Goal: Information Seeking & Learning: Learn about a topic

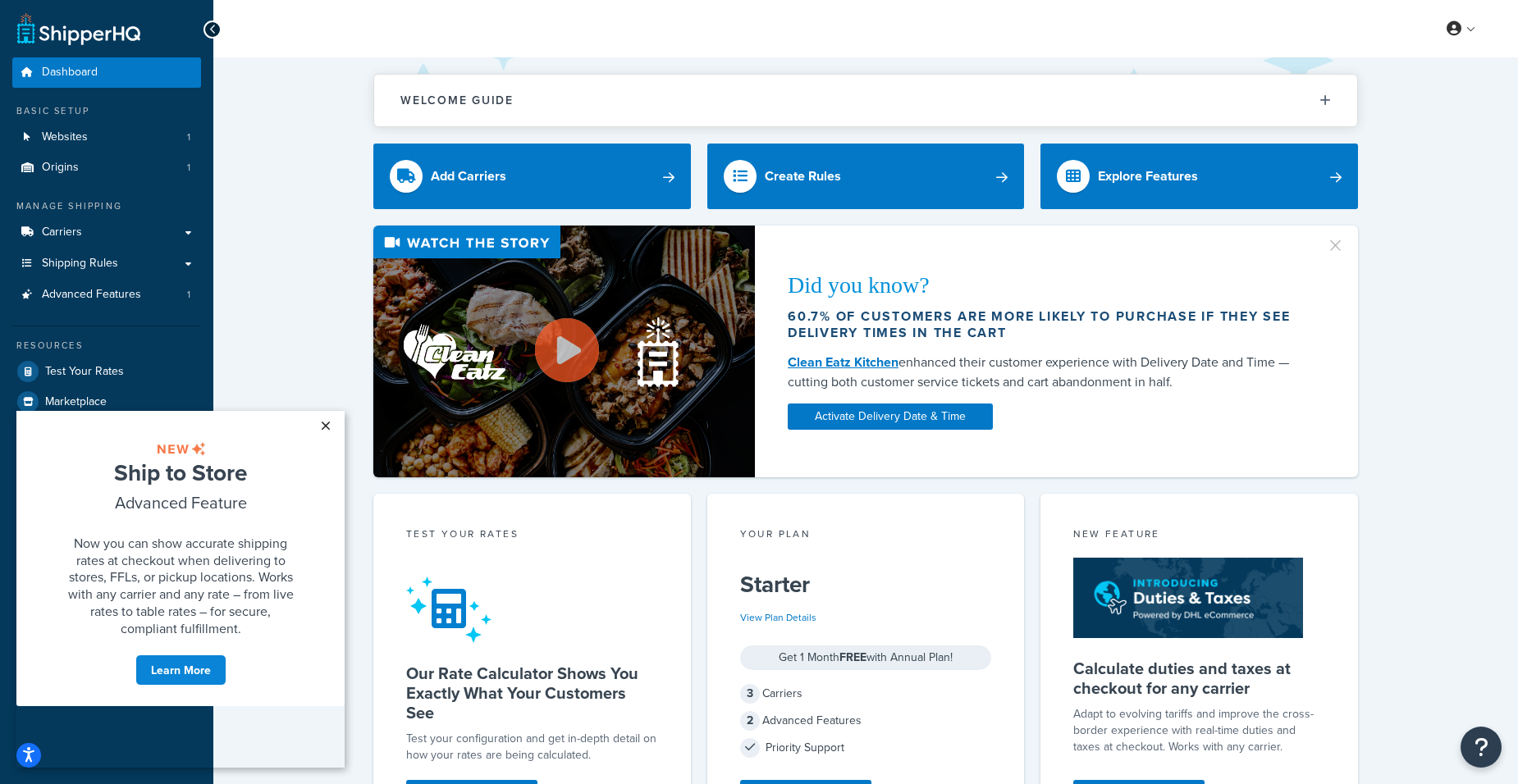
click at [323, 426] on link "×" at bounding box center [325, 426] width 29 height 30
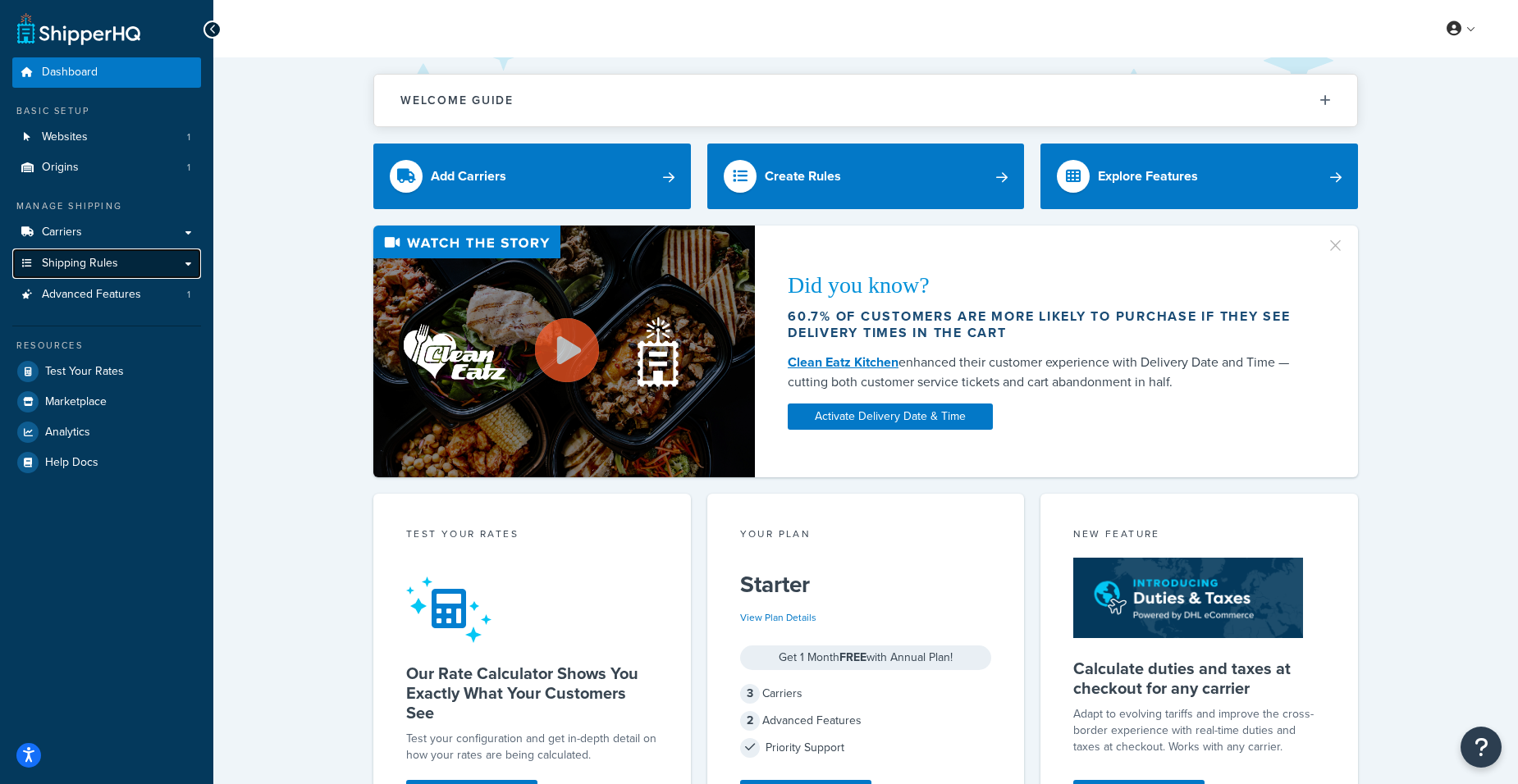
click at [91, 268] on span "Shipping Rules" at bounding box center [80, 264] width 77 height 14
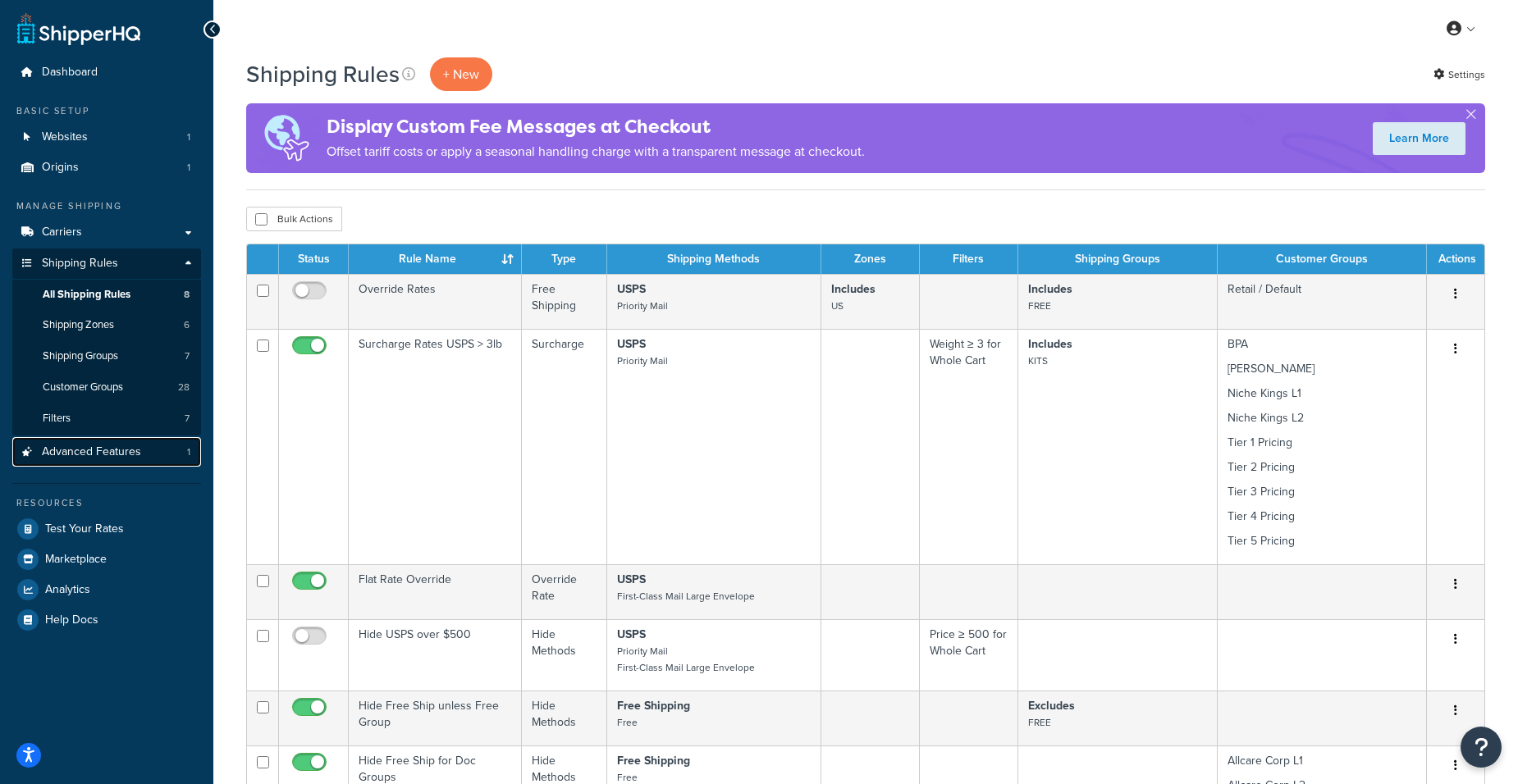
click at [106, 449] on span "Advanced Features" at bounding box center [91, 452] width 99 height 14
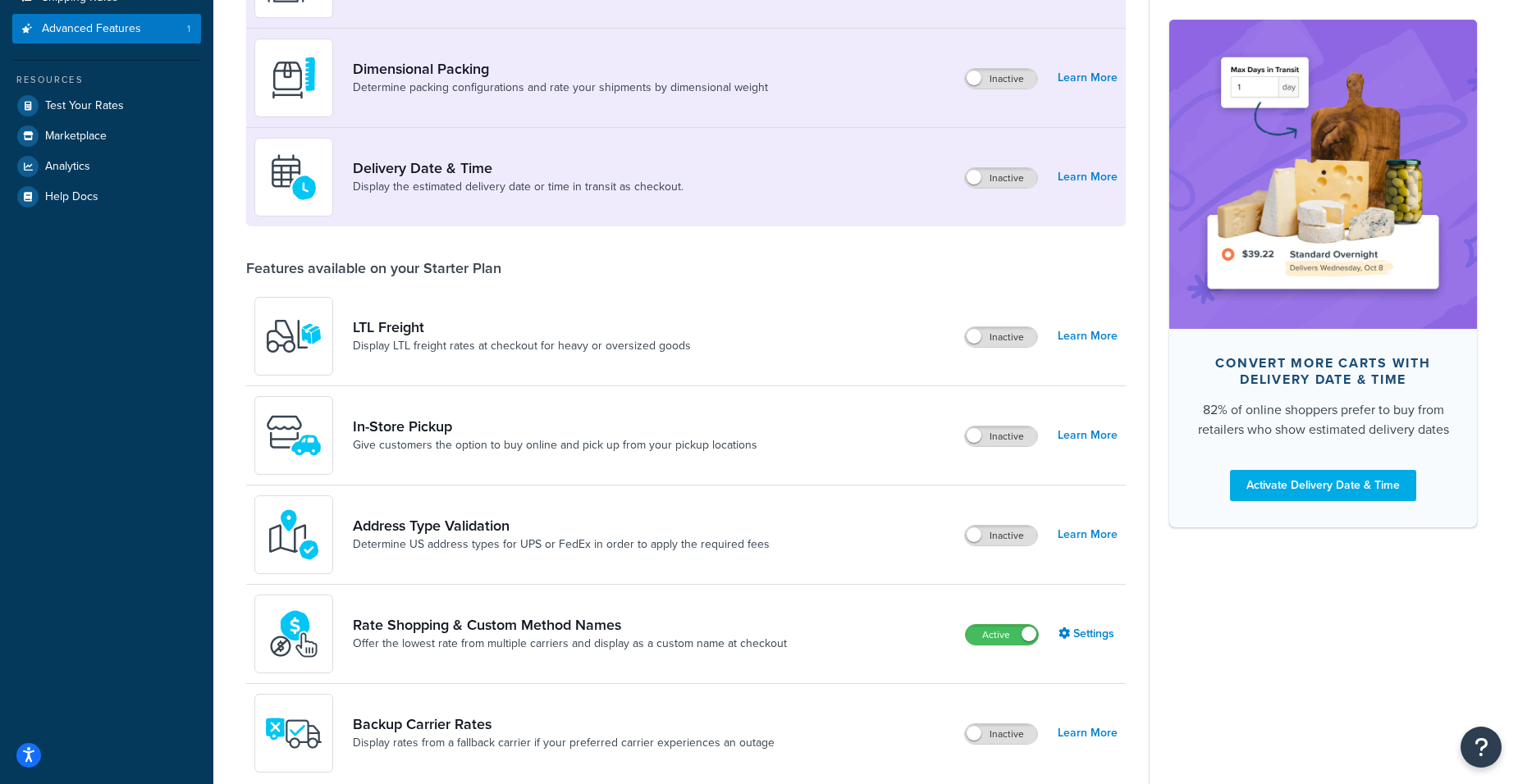
scroll to position [328, 0]
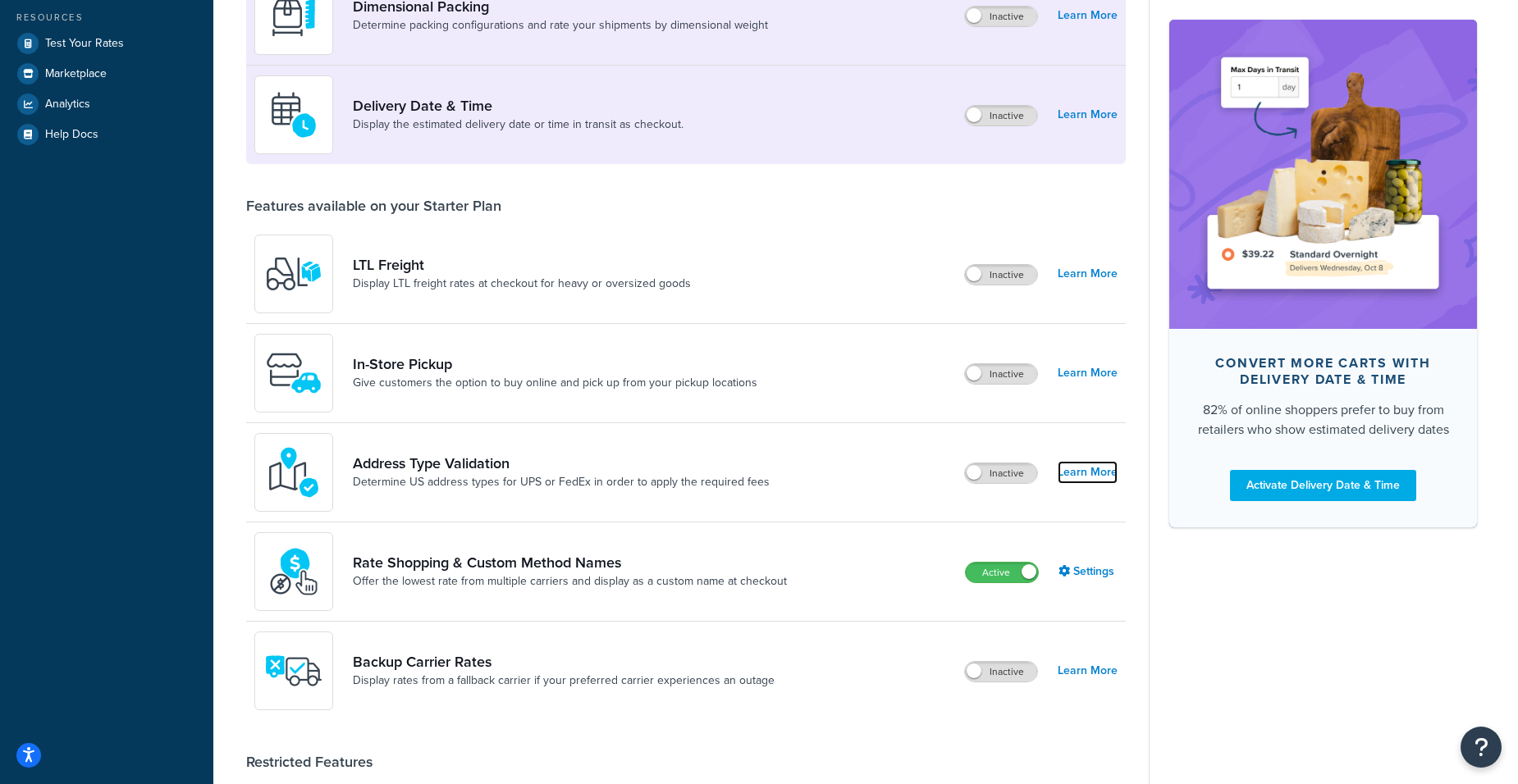
click at [1085, 481] on link "Learn More" at bounding box center [1087, 472] width 60 height 23
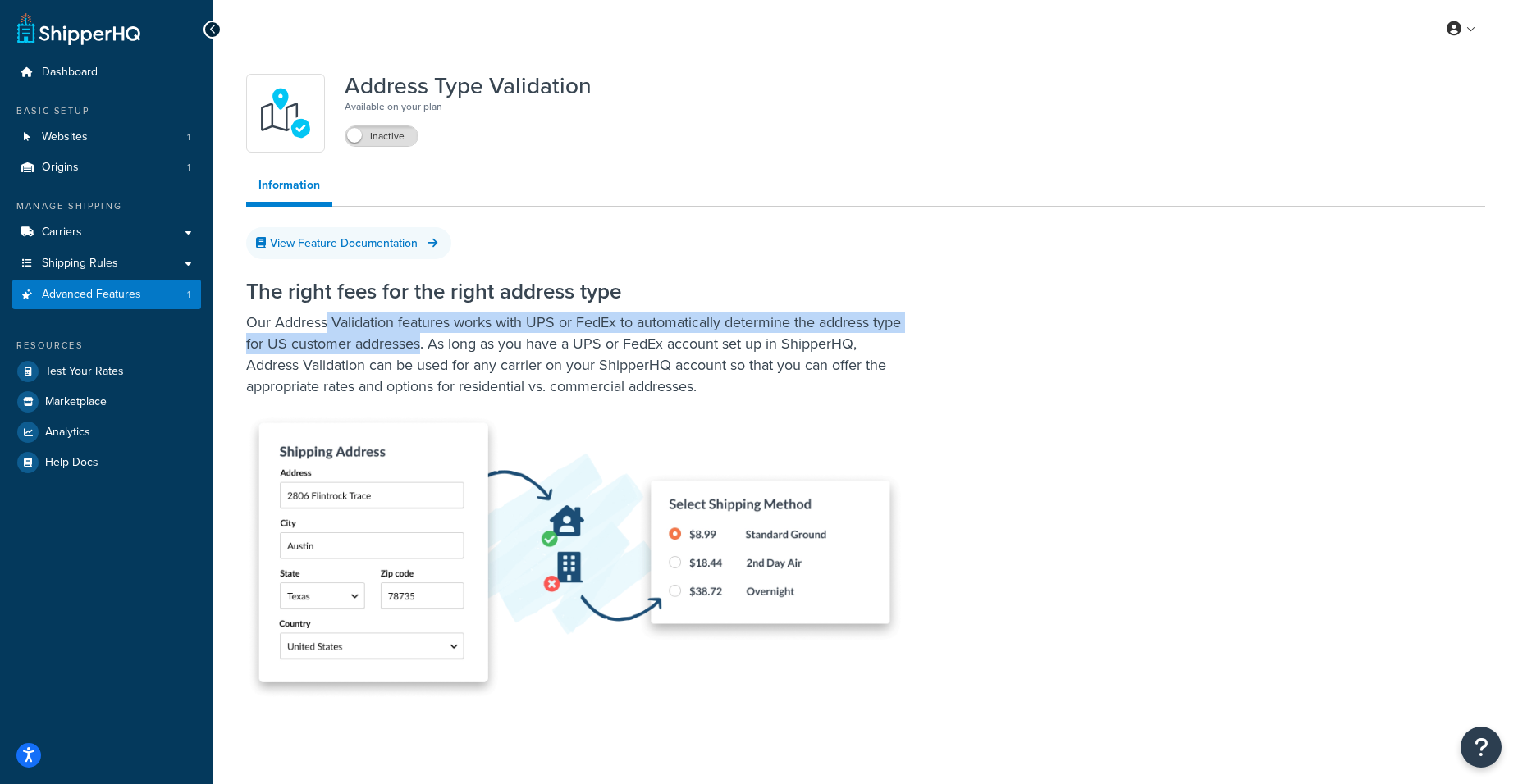
drag, startPoint x: 325, startPoint y: 321, endPoint x: 454, endPoint y: 333, distance: 129.6
click at [454, 333] on p "Our Address Validation features works with UPS or FedEx to automatically determ…" at bounding box center [574, 354] width 656 height 86
